Goal: Task Accomplishment & Management: Complete application form

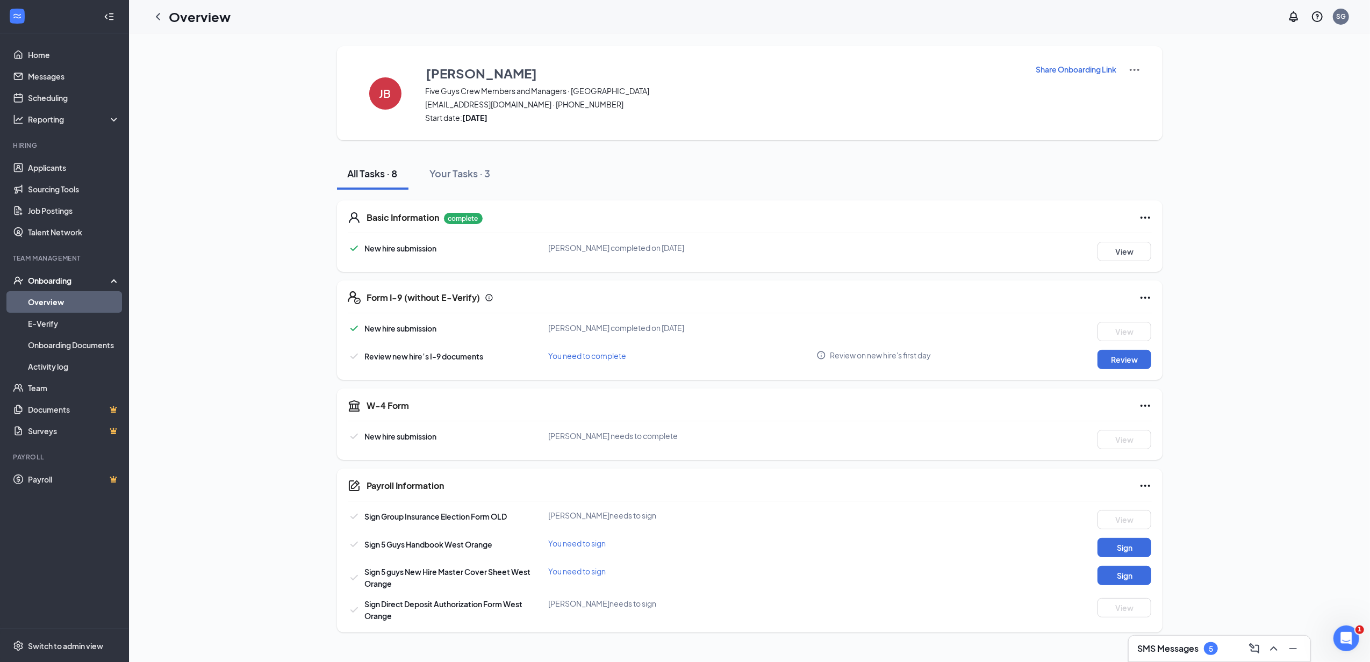
click at [608, 360] on div "Review new hire’s I-9 documents You need to complete Review on new hire's first…" at bounding box center [750, 359] width 804 height 19
click at [1118, 364] on button "Review" at bounding box center [1125, 359] width 54 height 19
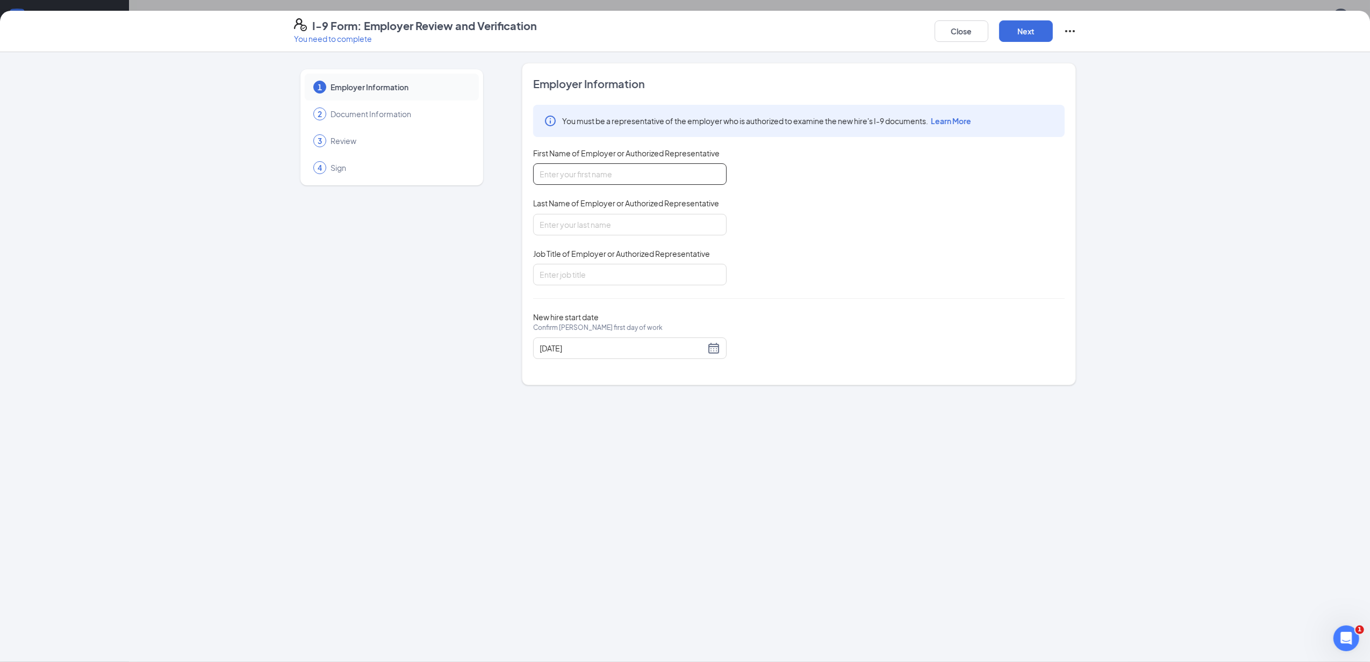
click at [570, 185] on input "First Name of Employer or Authorized Representative" at bounding box center [630, 174] width 194 height 22
type input "Samiyah"
click at [725, 220] on input "Last Name of Employer or Authorized Representative" at bounding box center [630, 225] width 194 height 22
type input "Green"
click at [720, 255] on div "Job Title of Employer or Authorized Representative" at bounding box center [630, 256] width 194 height 16
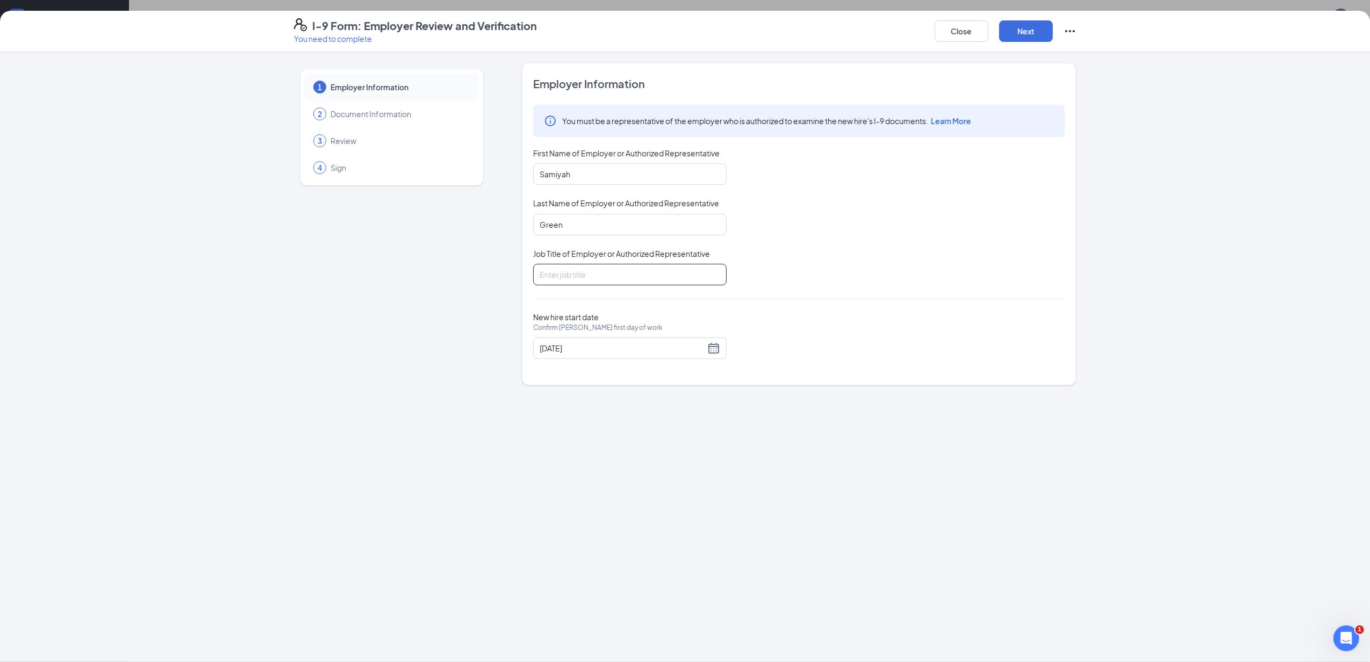
click at [721, 285] on input "Job Title of Employer or Authorized Representative" at bounding box center [630, 275] width 194 height 22
type input "General manager"
click at [1020, 37] on button "Next" at bounding box center [1027, 31] width 54 height 22
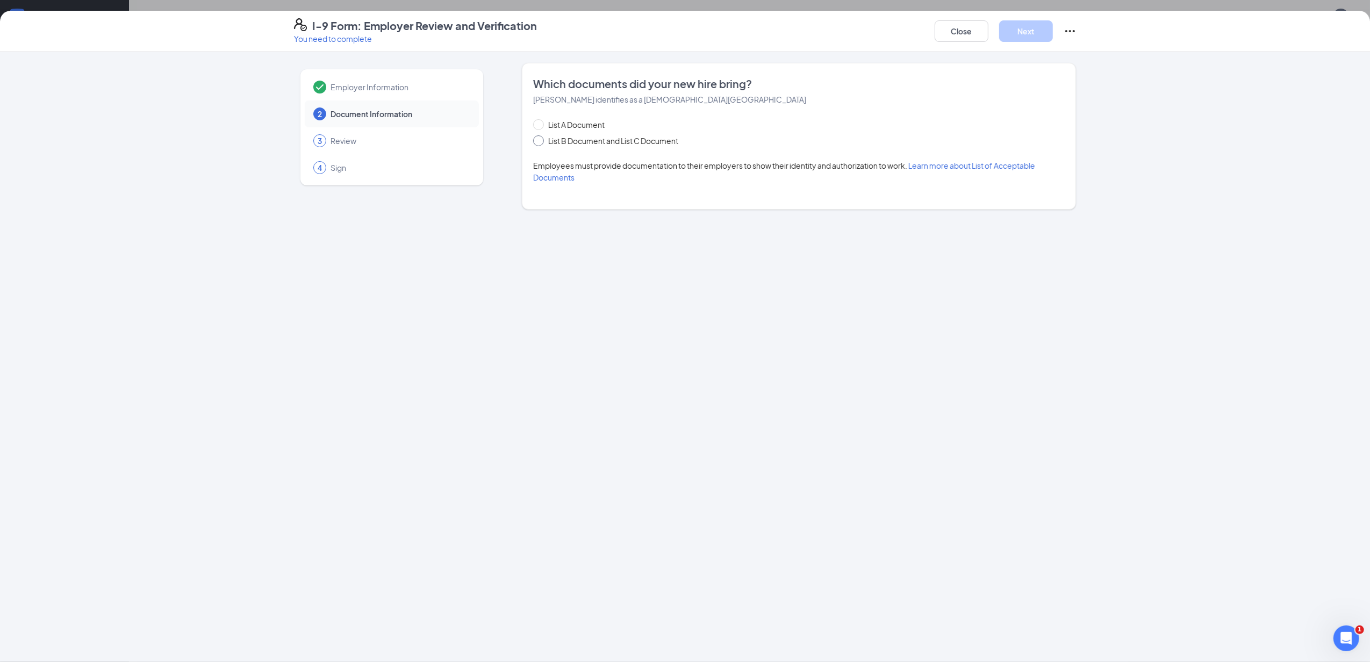
click at [573, 138] on span "List B Document and List C Document" at bounding box center [613, 141] width 139 height 12
click at [541, 138] on input "List B Document and List C Document" at bounding box center [537, 139] width 8 height 8
radio input "true"
